Goal: Information Seeking & Learning: Learn about a topic

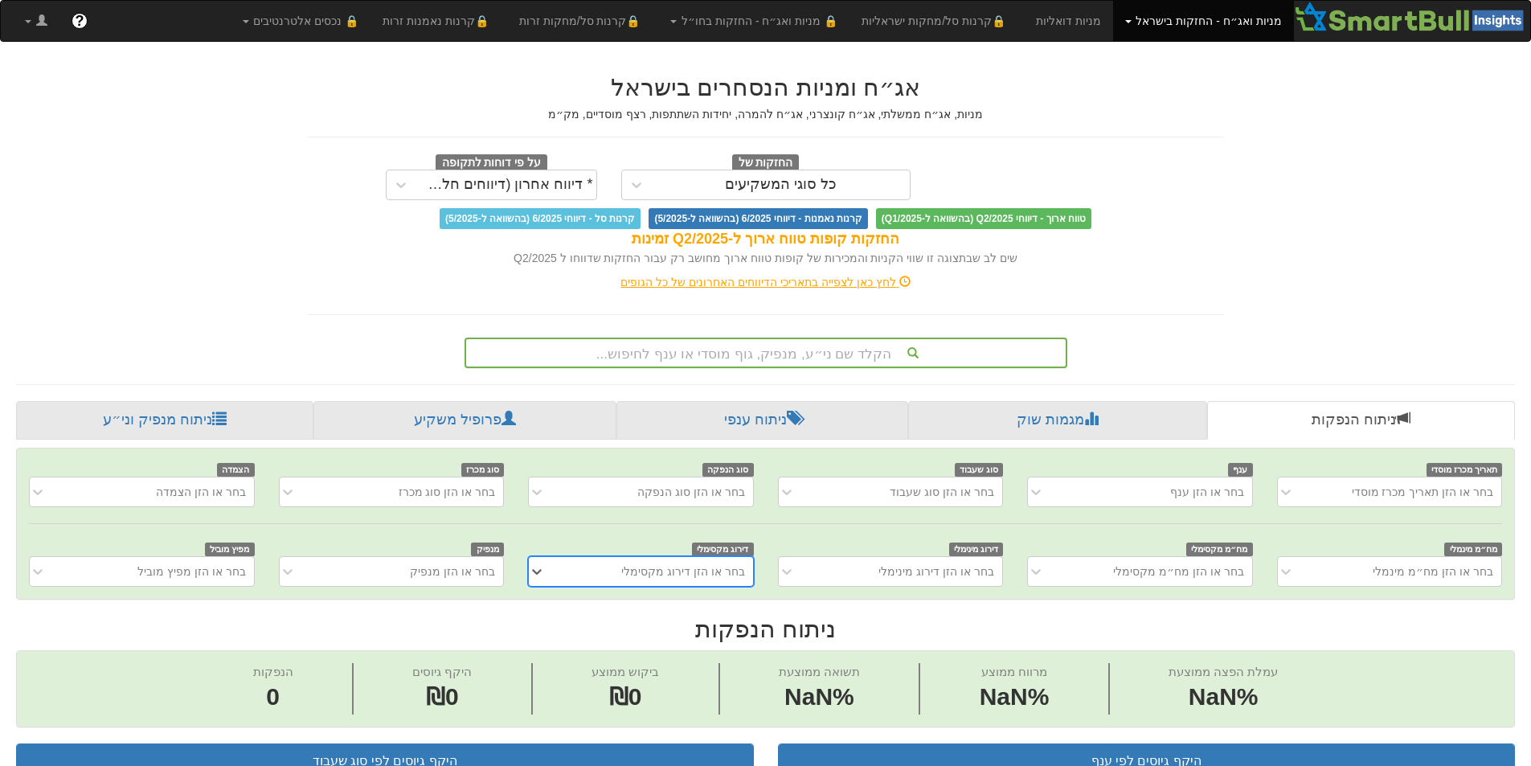
scroll to position [0, 12]
click at [815, 350] on div "הקלד שם ני״ע, מנפיק, גוף מוסדי או ענף לחיפוש..." at bounding box center [766, 352] width 600 height 27
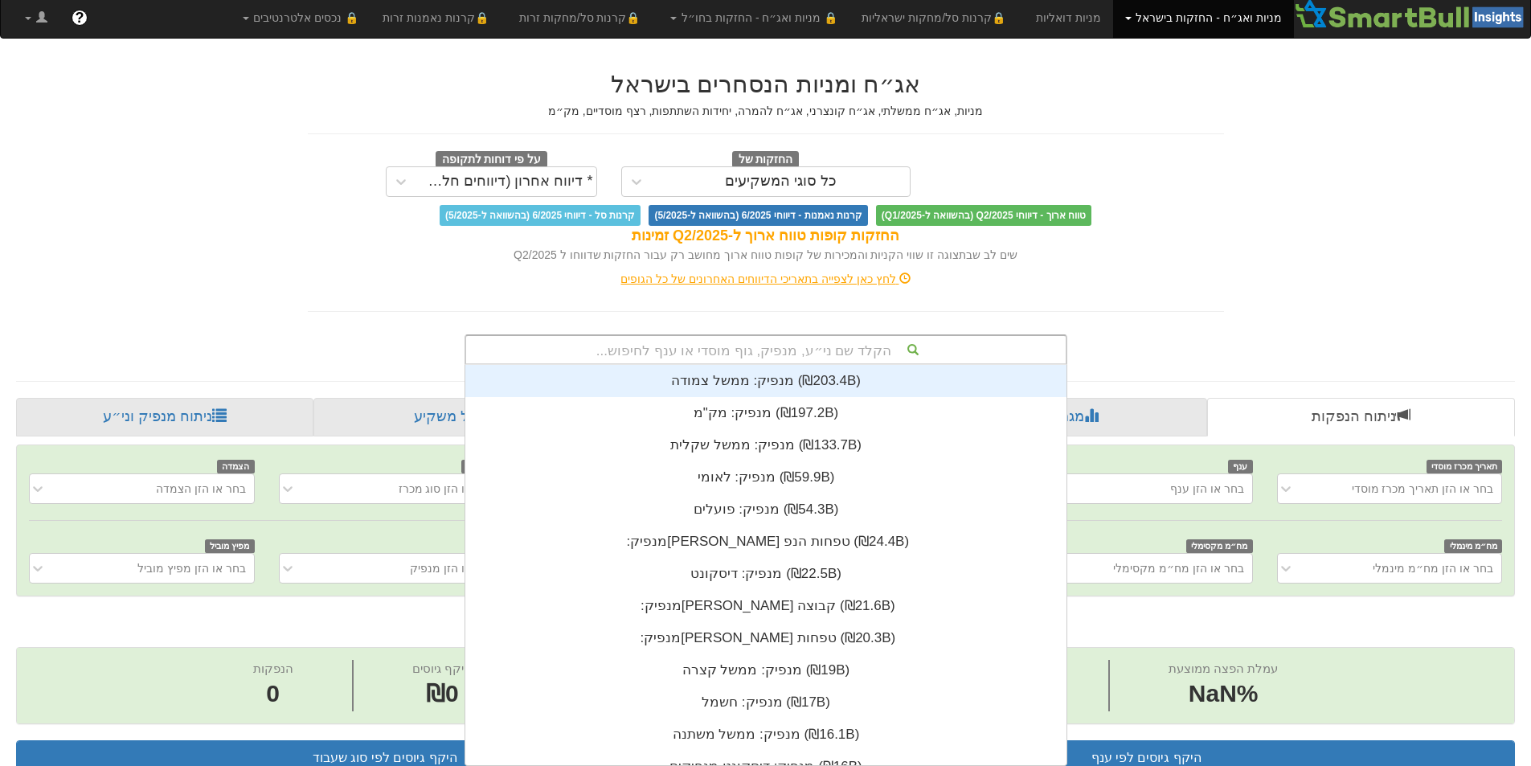
scroll to position [400, 0]
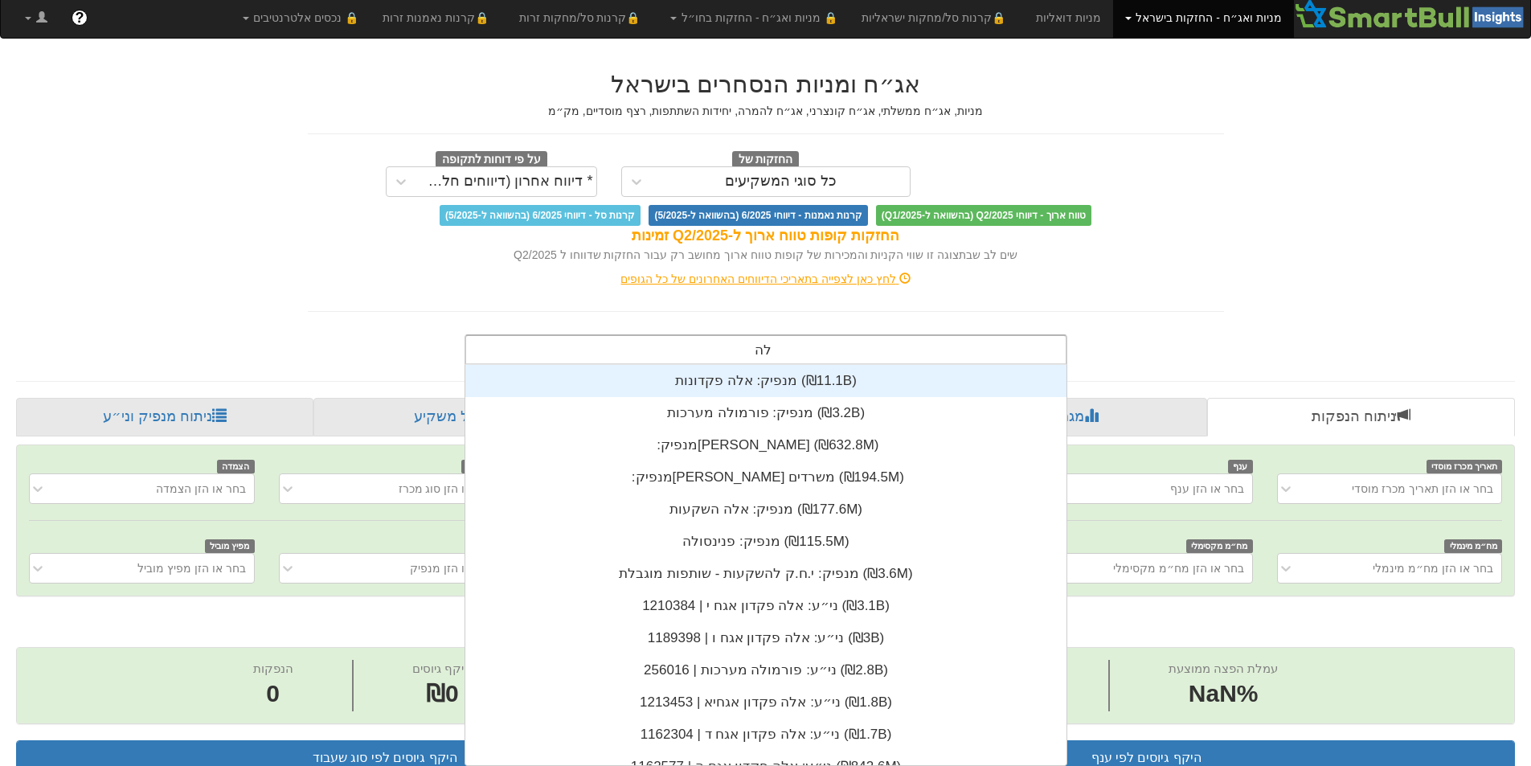
type input "להב"
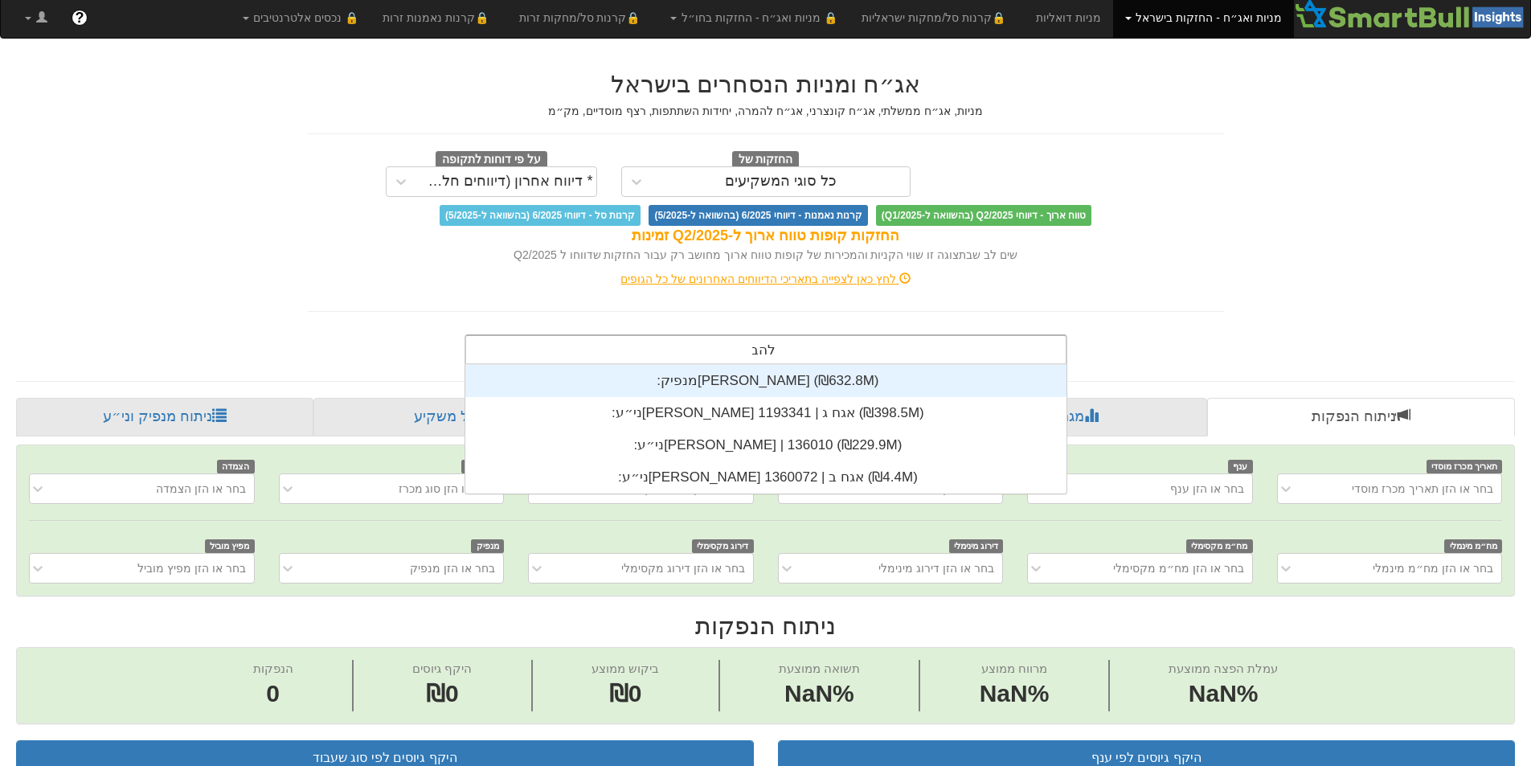
click at [751, 377] on div "מנפיק: ‏[PERSON_NAME] ‎(₪632.8M)‎" at bounding box center [765, 381] width 601 height 32
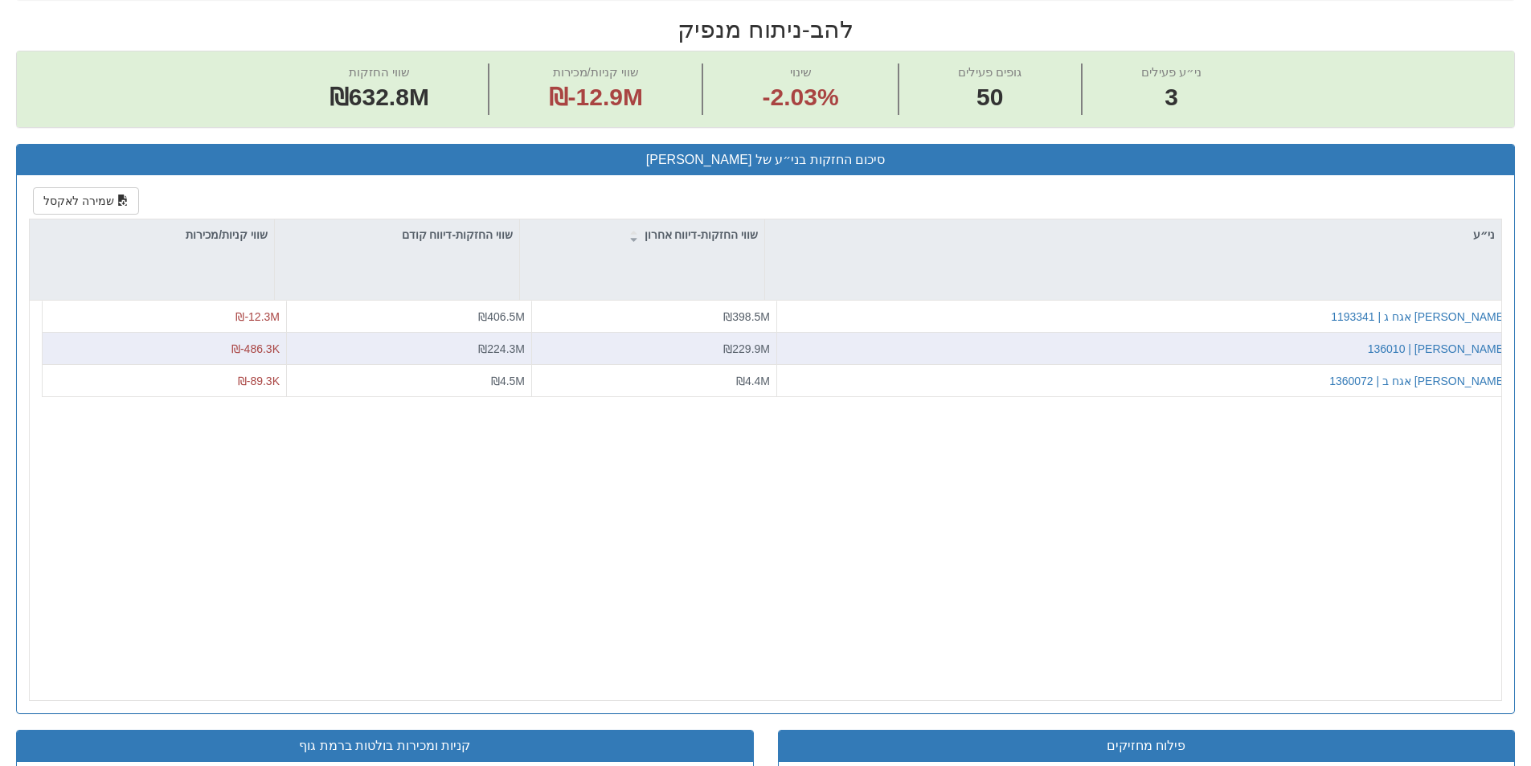
scroll to position [502, 0]
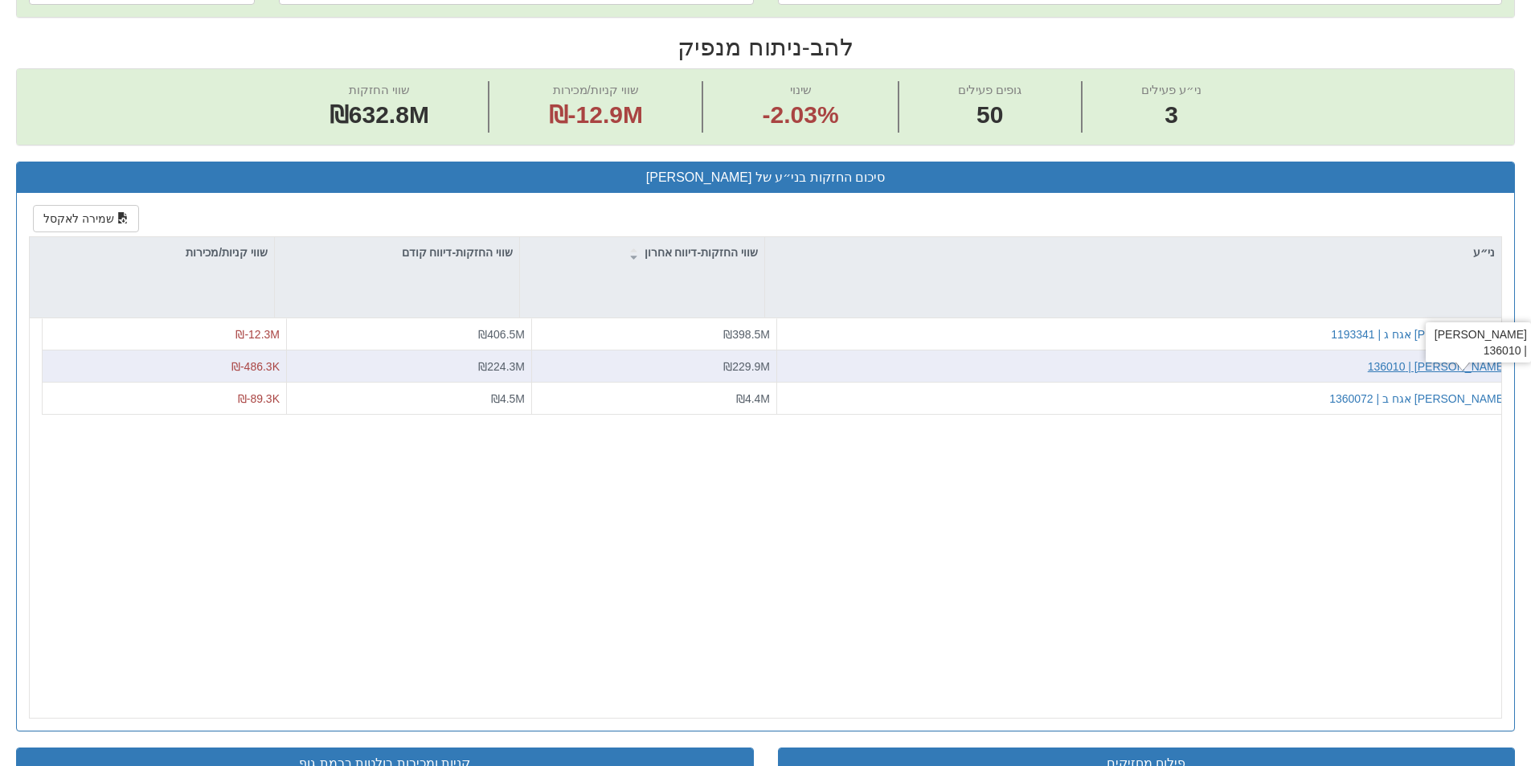
click at [1487, 369] on div "[PERSON_NAME] | 136010" at bounding box center [1437, 366] width 139 height 16
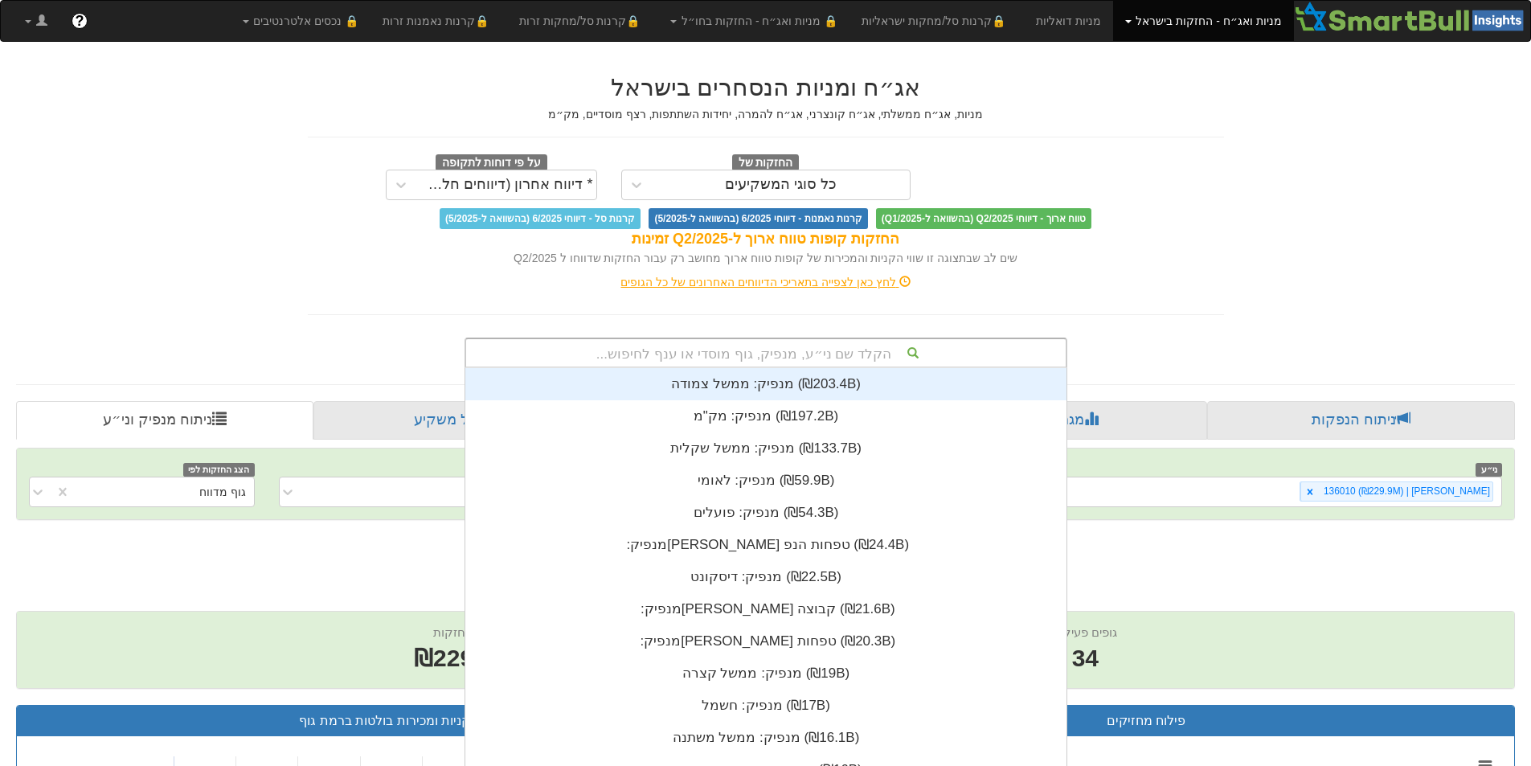
click at [841, 347] on div "הקלד שם ני״ע, מנפיק, גוף מוסדי או ענף לחיפוש..." at bounding box center [766, 352] width 600 height 27
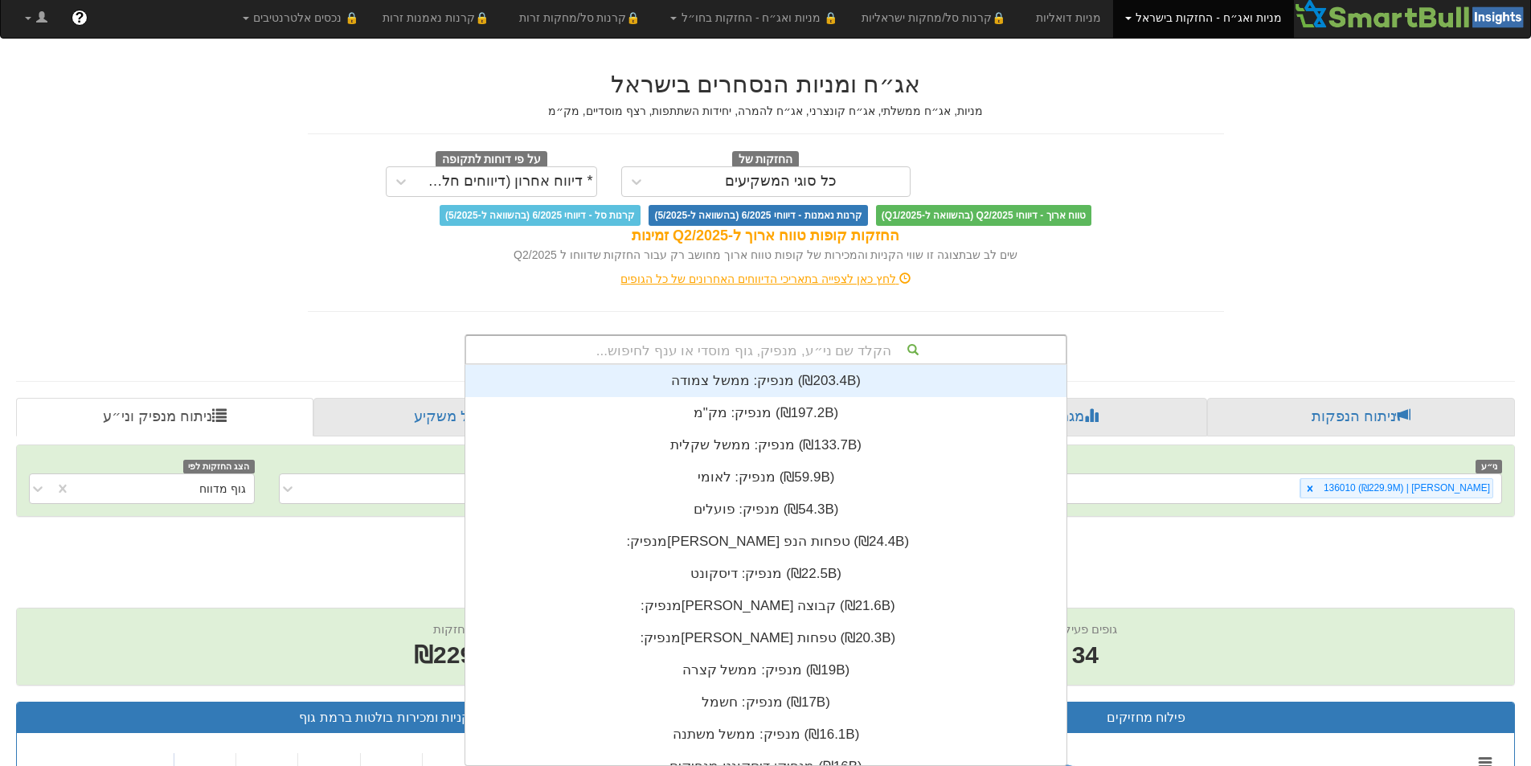
scroll to position [400, 0]
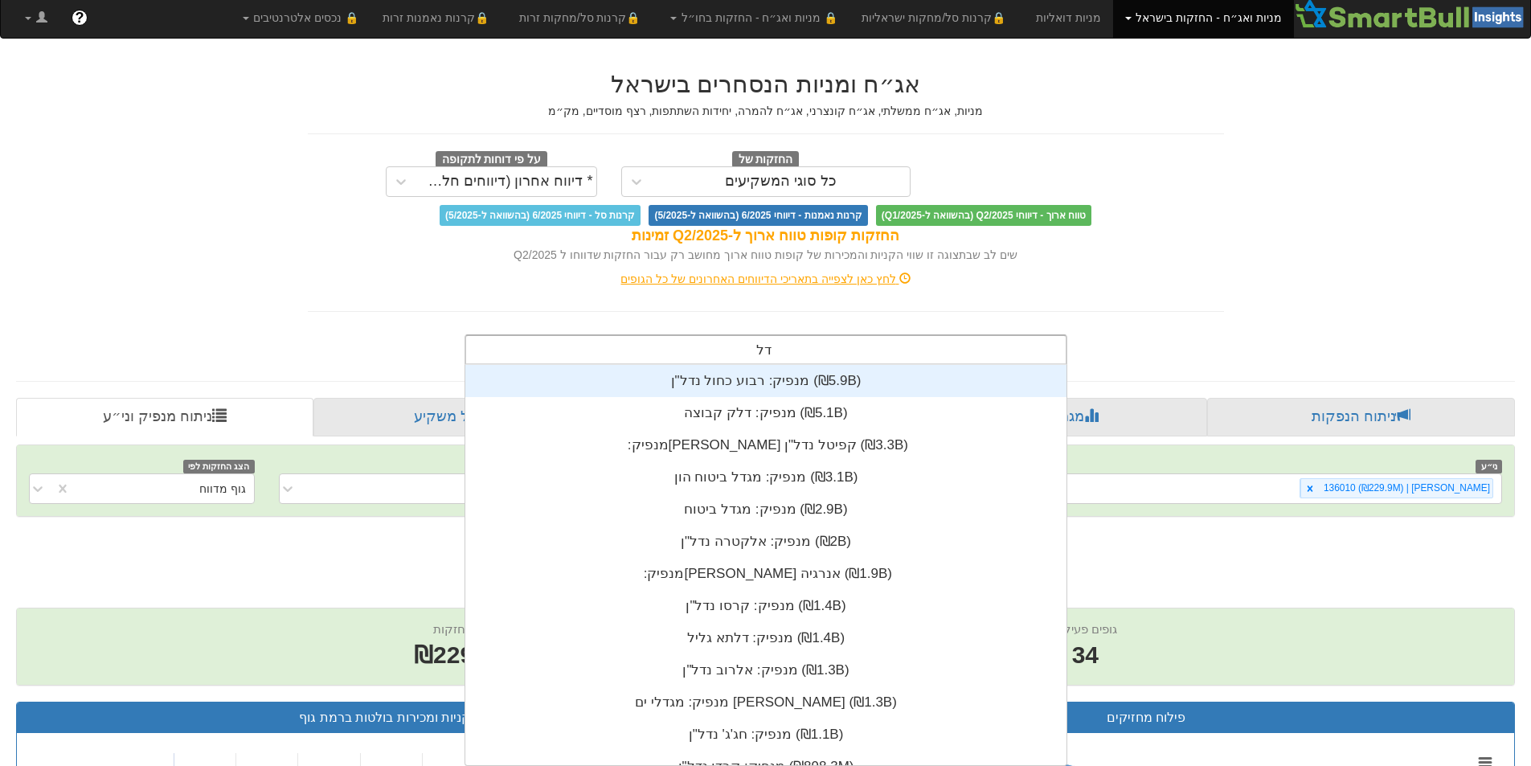
type input "דלק"
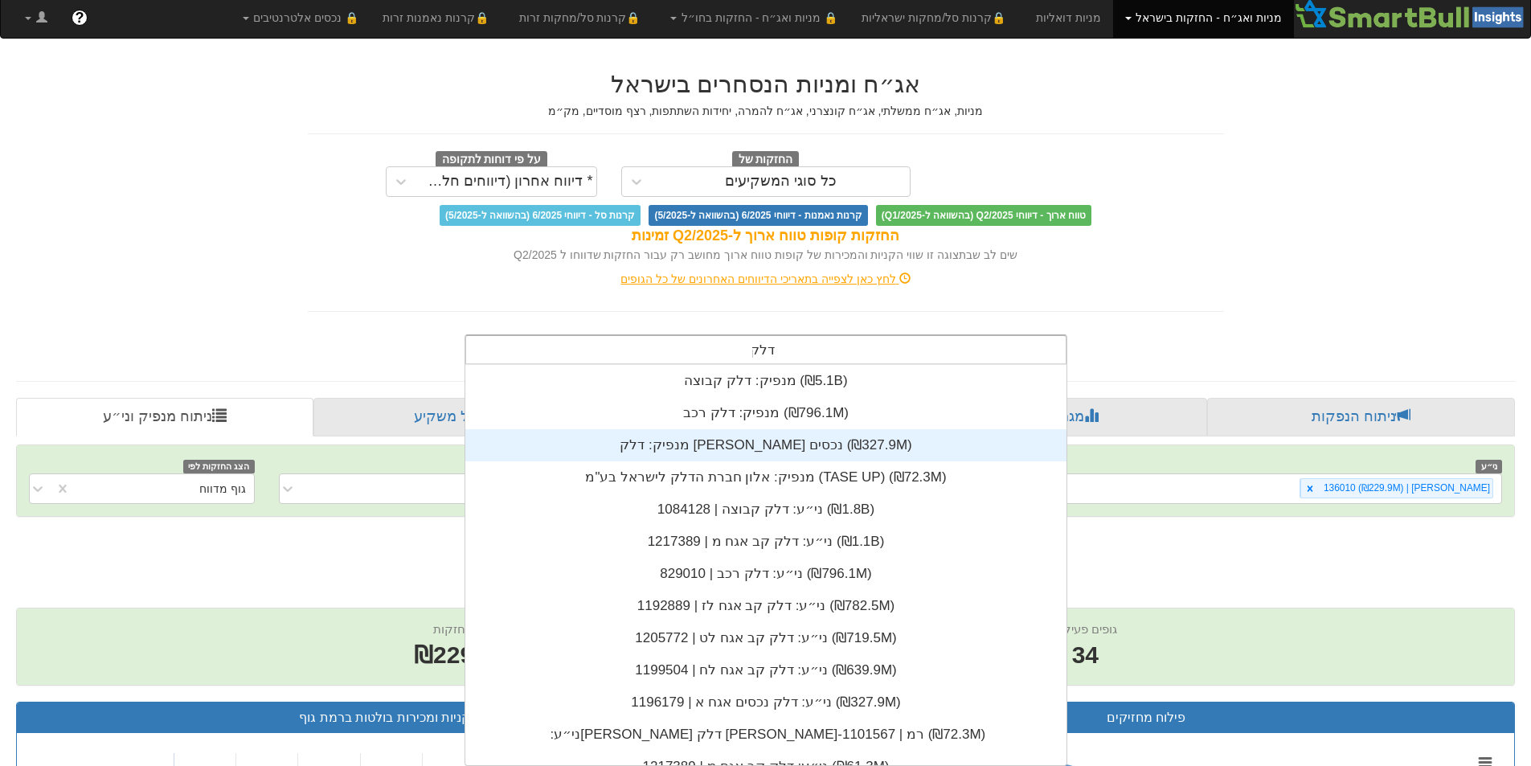
click at [822, 446] on div "מנפיק: ‏דלק [PERSON_NAME] נכסים ‎(₪327.9M)‎" at bounding box center [765, 445] width 601 height 32
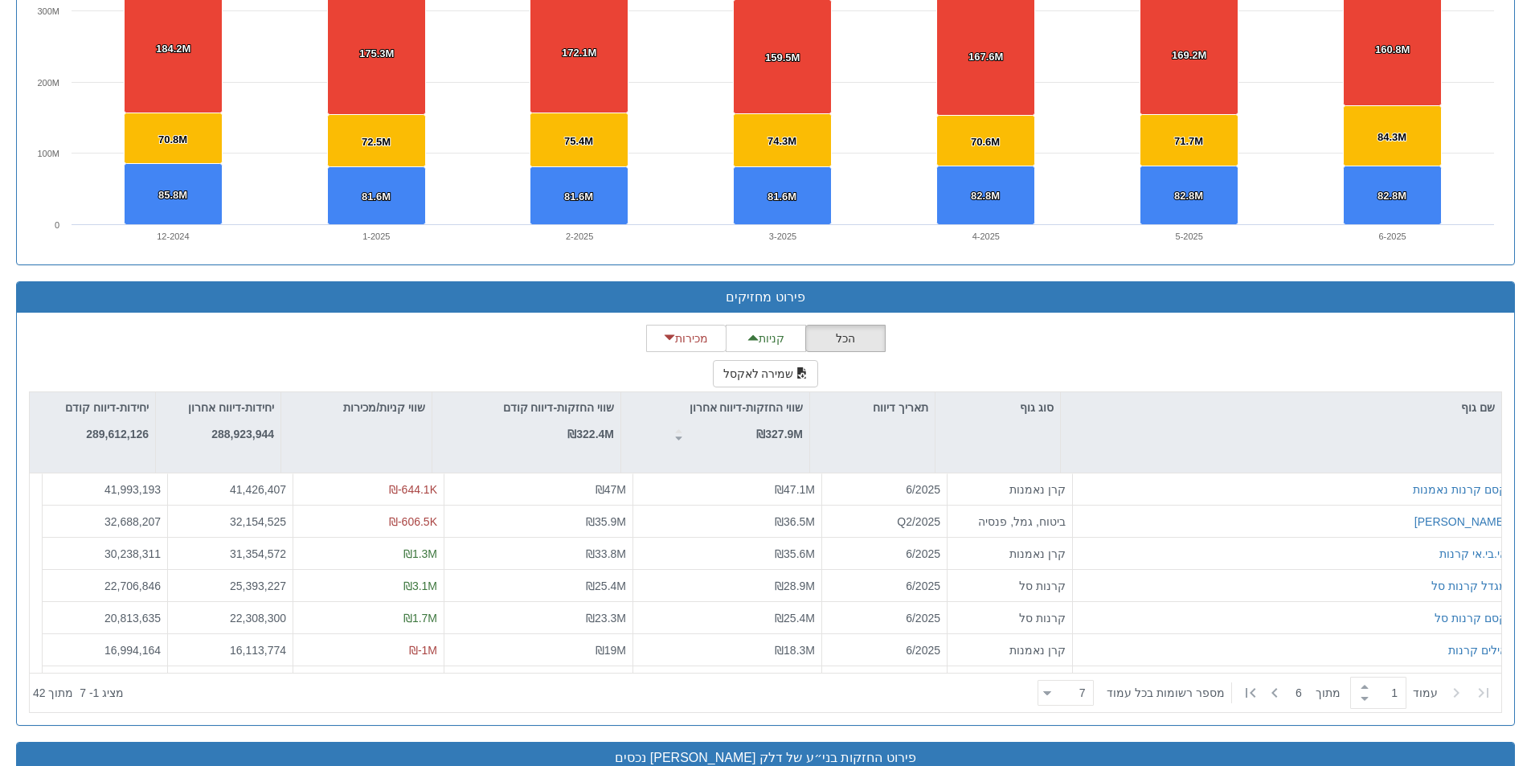
scroll to position [1808, 0]
